Goal: Task Accomplishment & Management: Manage account settings

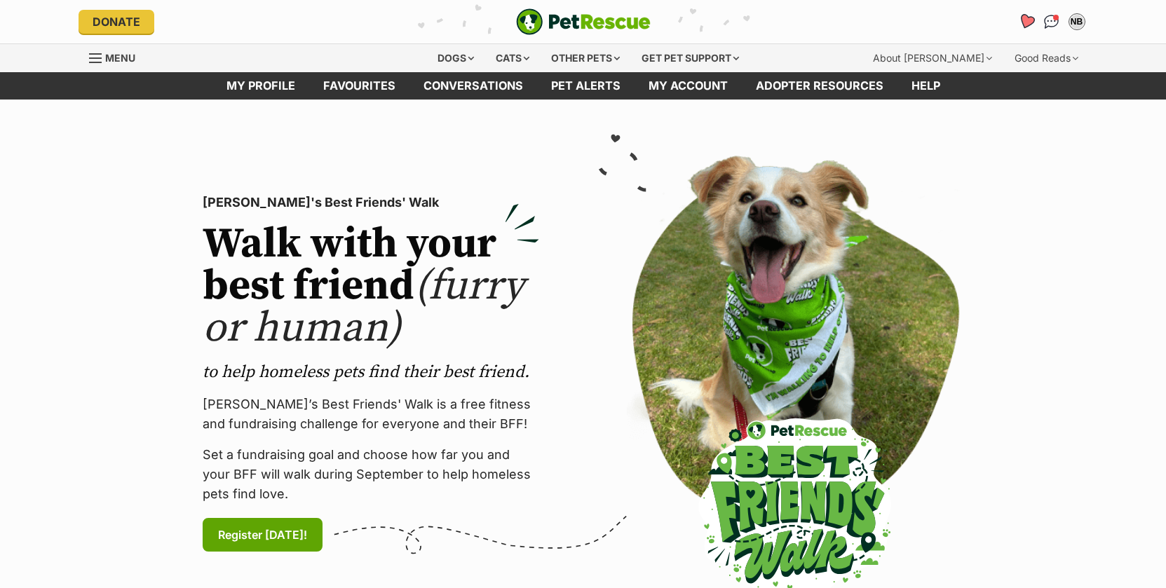
click at [1025, 22] on icon "Favourites" at bounding box center [1025, 21] width 17 height 16
